Goal: Find contact information: Find contact information

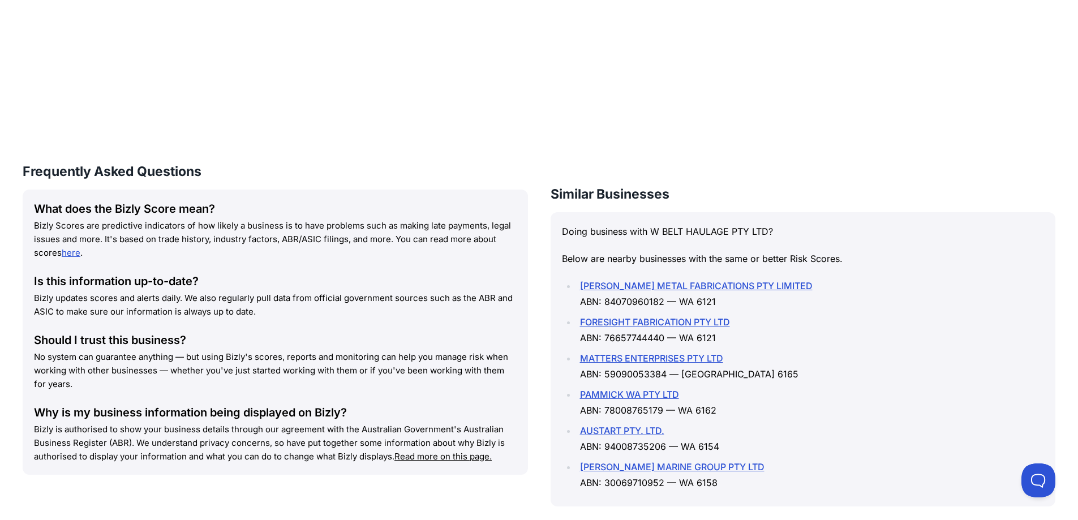
scroll to position [1266, 0]
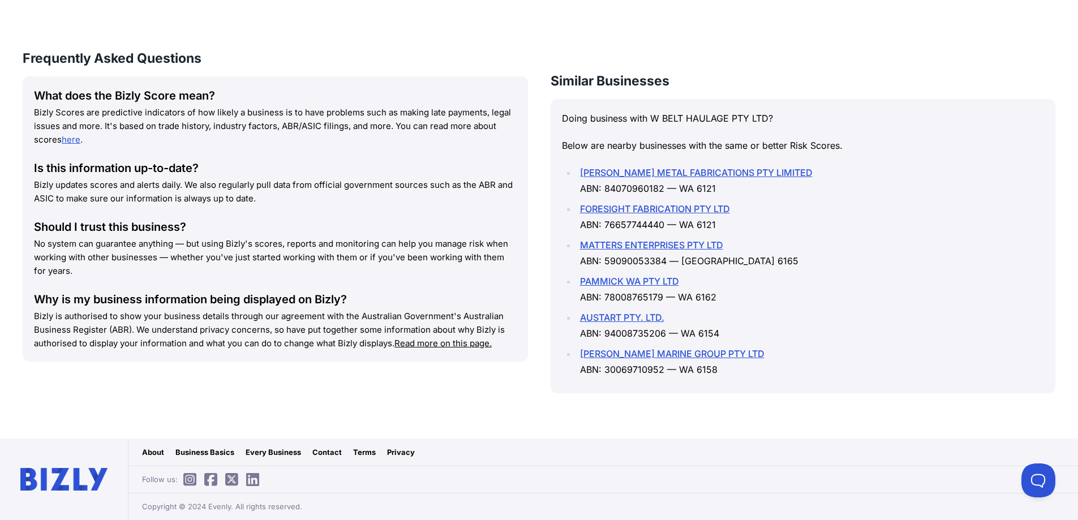
click at [147, 449] on link "About" at bounding box center [153, 452] width 22 height 11
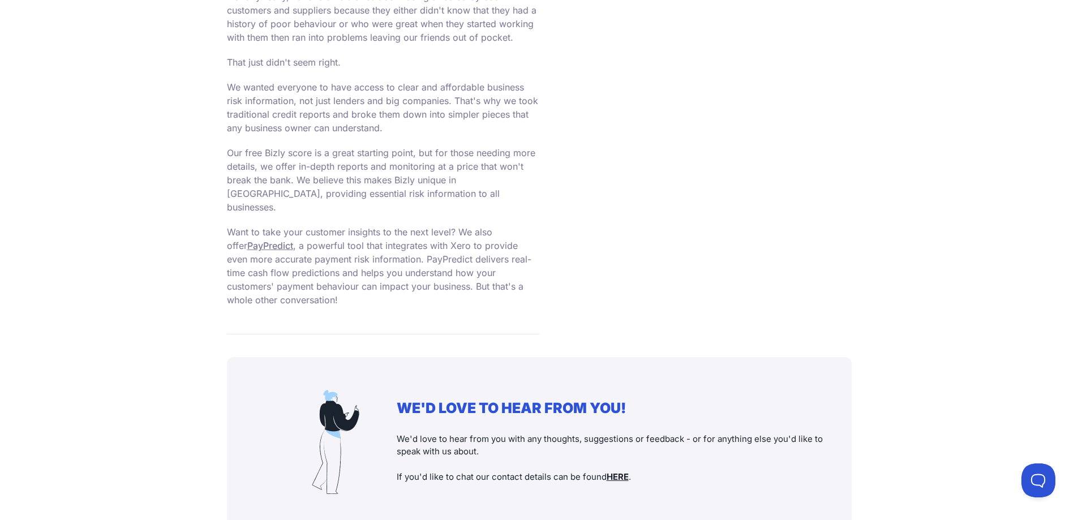
scroll to position [996, 0]
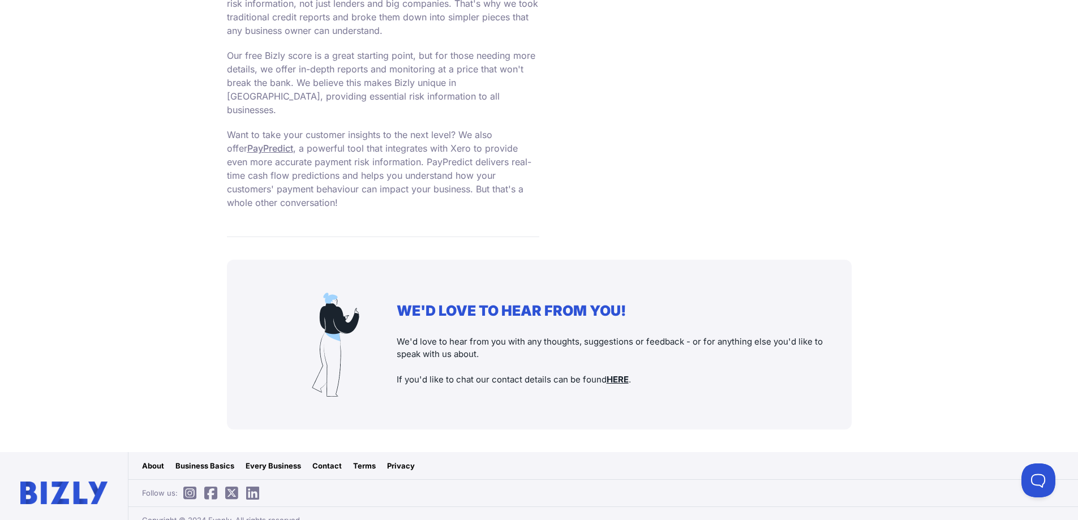
click at [325, 460] on link "Contact" at bounding box center [326, 465] width 29 height 11
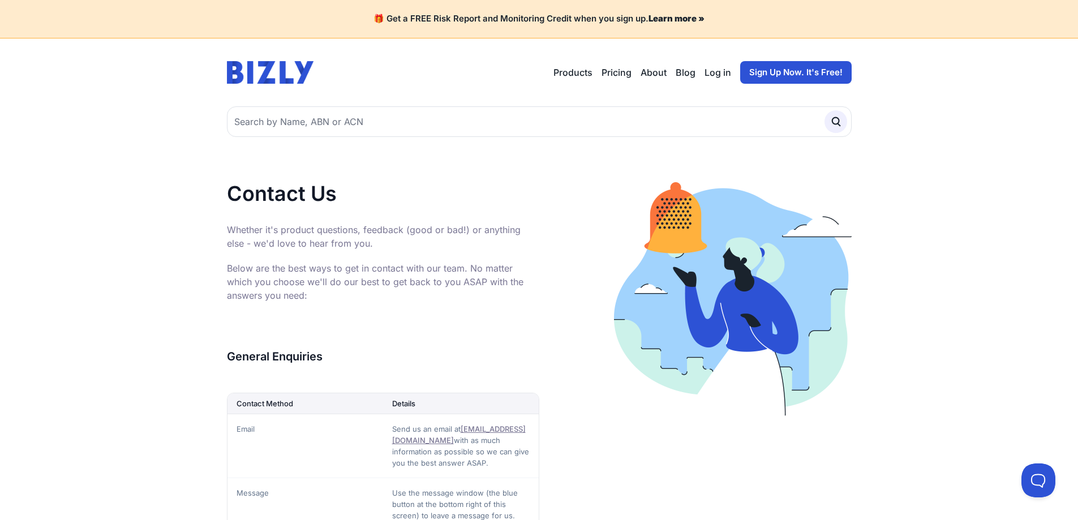
click at [650, 71] on link "About" at bounding box center [654, 73] width 26 height 14
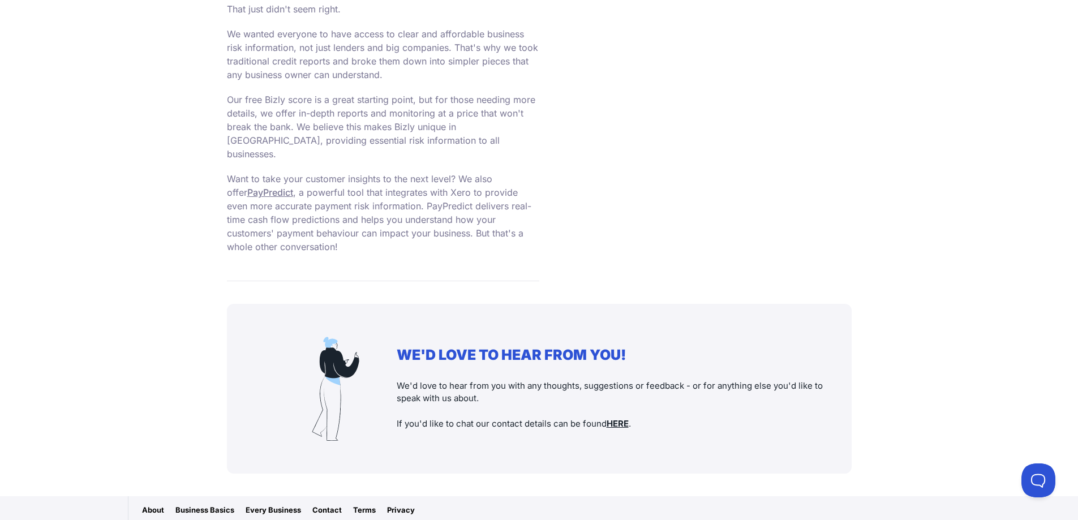
scroll to position [996, 0]
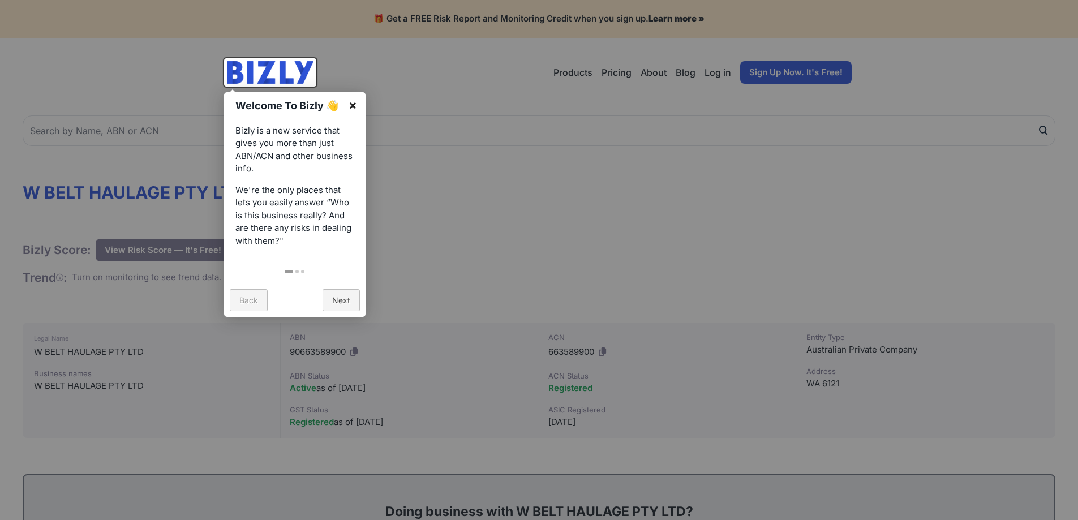
click at [359, 106] on link "×" at bounding box center [352, 104] width 25 height 25
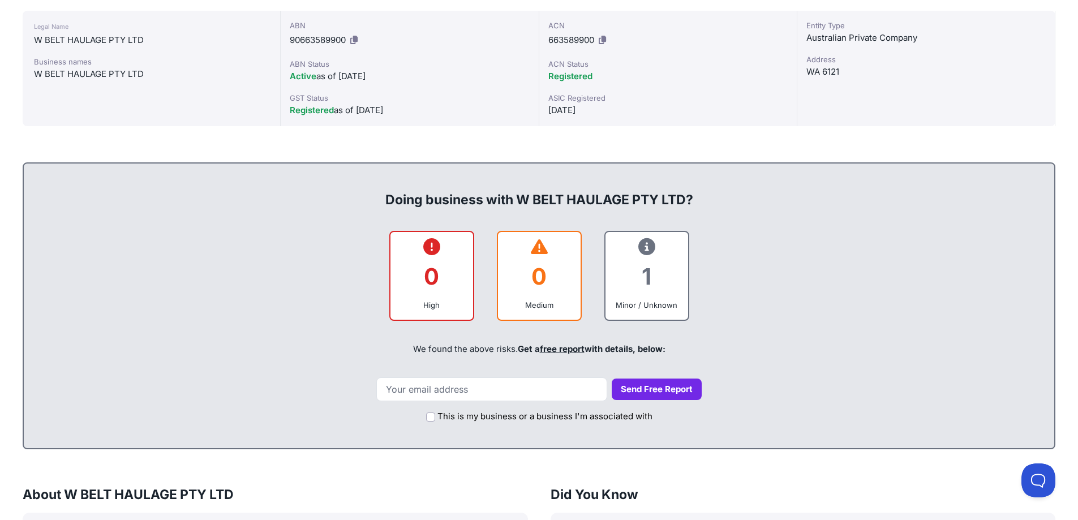
scroll to position [396, 0]
